Goal: Transaction & Acquisition: Purchase product/service

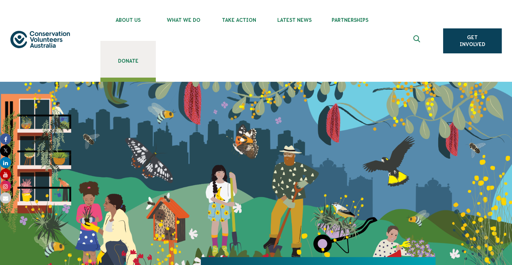
click at [130, 60] on span "Donate" at bounding box center [127, 61] width 55 height 6
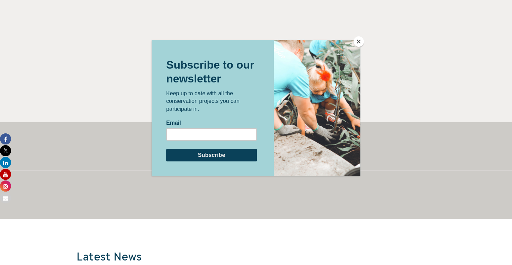
scroll to position [473, 0]
click at [360, 41] on button "Close" at bounding box center [359, 41] width 10 height 10
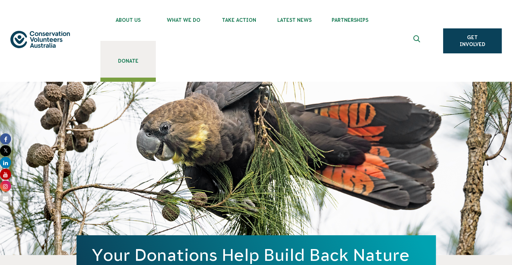
click at [130, 61] on span "Donate" at bounding box center [127, 61] width 55 height 6
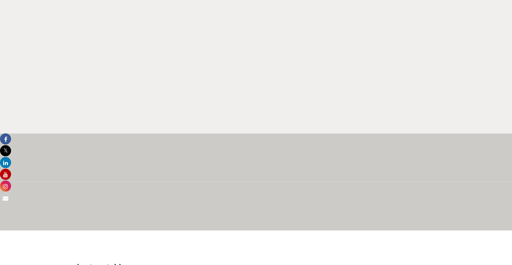
scroll to position [489, 0]
